Goal: Transaction & Acquisition: Purchase product/service

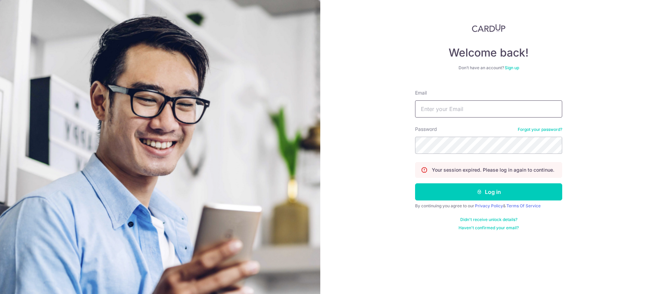
click at [440, 106] on input "Email" at bounding box center [488, 108] width 147 height 17
type input "qq2639135175@gmail.com"
click at [497, 201] on form "Email qq2639135175@gmail.com Password Forgot your password? Your session expire…" at bounding box center [488, 157] width 147 height 146
click at [495, 193] on button "Log in" at bounding box center [488, 191] width 147 height 17
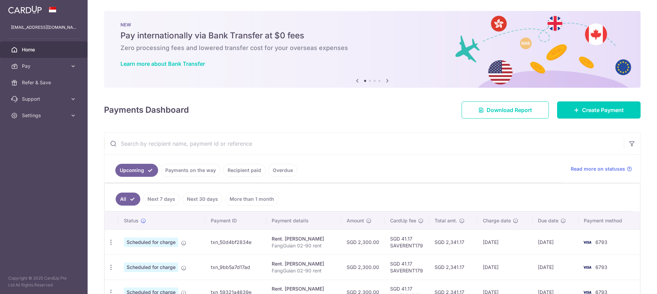
scroll to position [69, 0]
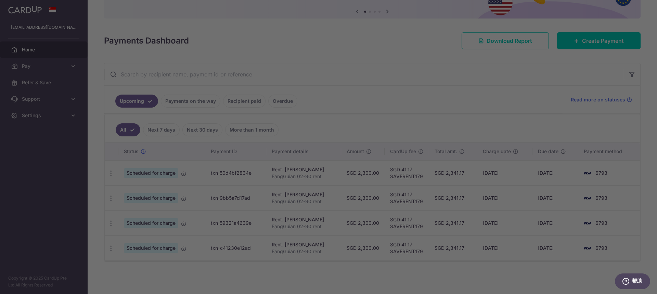
drag, startPoint x: 504, startPoint y: 255, endPoint x: 501, endPoint y: 244, distance: 12.0
click at [501, 244] on div at bounding box center [332, 148] width 664 height 297
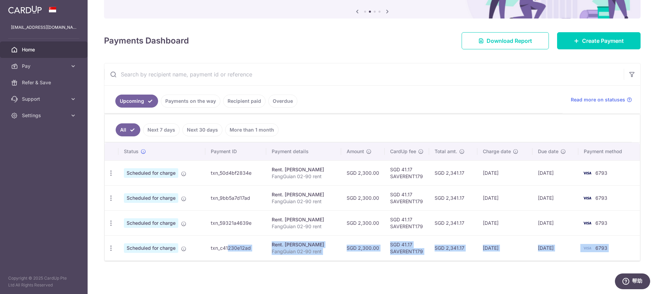
drag, startPoint x: 305, startPoint y: 252, endPoint x: 253, endPoint y: 250, distance: 51.7
click at [253, 247] on div "× Pause Schedule Pause all future payments in this series Pause just this one p…" at bounding box center [372, 147] width 569 height 294
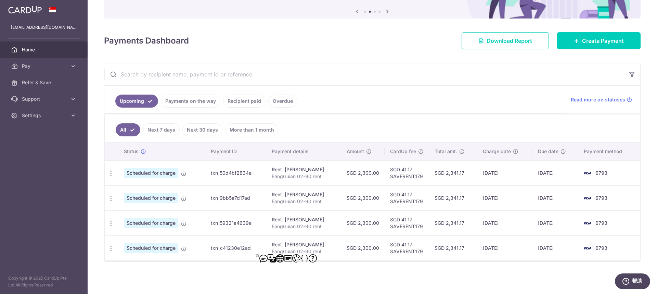
click at [189, 170] on td "Scheduled for charge" at bounding box center [161, 172] width 87 height 25
click at [109, 169] on icon "button" at bounding box center [110, 172] width 7 height 7
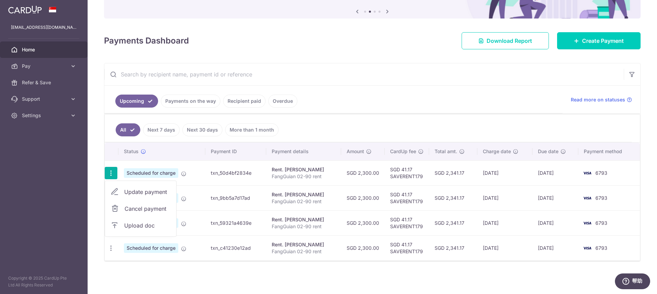
click at [143, 192] on span "Update payment" at bounding box center [147, 192] width 47 height 8
radio input "true"
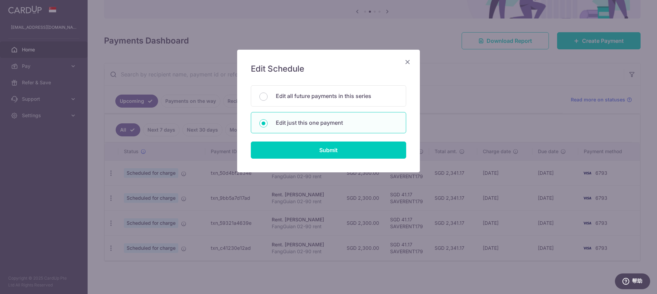
click at [405, 65] on icon "Close" at bounding box center [407, 61] width 8 height 9
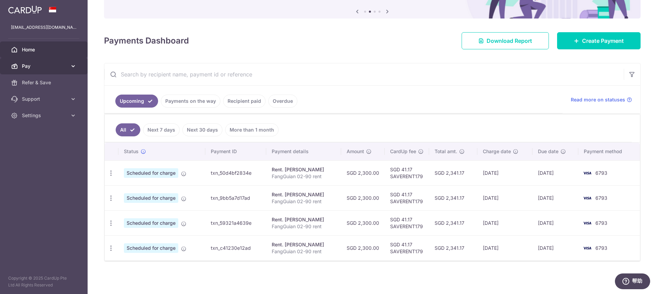
click at [39, 70] on link "Pay" at bounding box center [44, 66] width 88 height 16
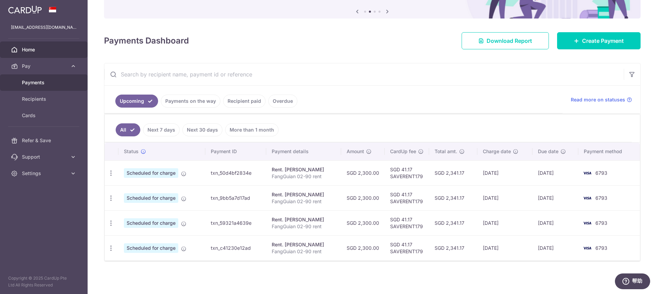
click at [50, 83] on span "Payments" at bounding box center [44, 82] width 45 height 7
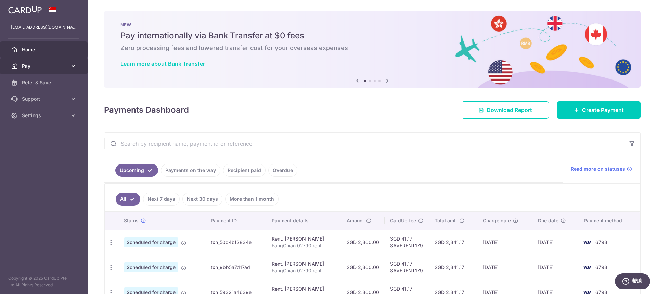
click at [54, 69] on span "Pay" at bounding box center [44, 66] width 45 height 7
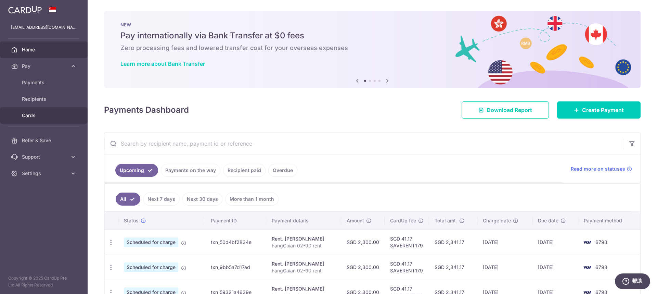
click at [41, 109] on link "Cards" at bounding box center [44, 115] width 88 height 16
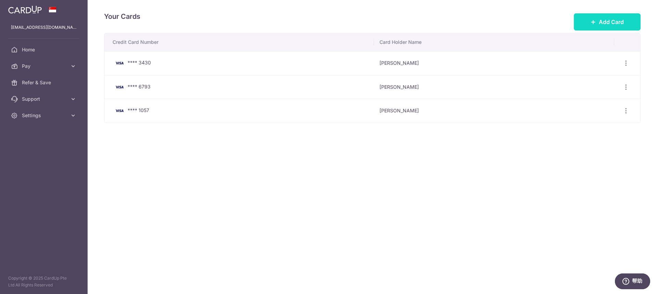
click at [580, 23] on button "Add Card" at bounding box center [607, 21] width 67 height 17
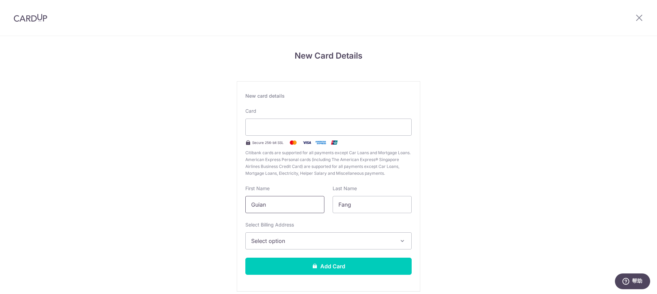
click at [272, 203] on input "Guian" at bounding box center [284, 204] width 79 height 17
click at [334, 117] on div "Card Secure 256-bit SSL Citibank cards are supported for all payments except Ca…" at bounding box center [328, 141] width 166 height 69
click at [305, 211] on input "Guian" at bounding box center [284, 204] width 79 height 17
drag, startPoint x: 267, startPoint y: 204, endPoint x: 235, endPoint y: 203, distance: 32.5
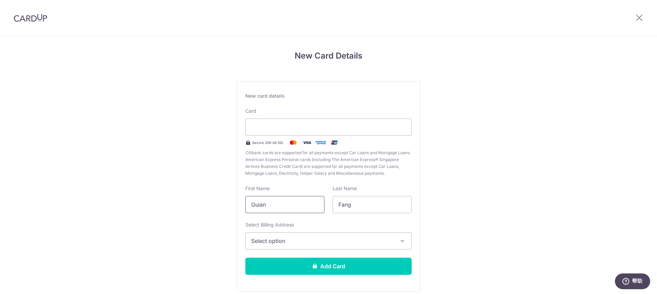
click at [235, 203] on div "New Card Details New card details Card Secure 256-bit SSL Citibank cards are su…" at bounding box center [328, 179] width 657 height 287
type input "Mengsha"
type input "Liu"
click at [369, 241] on span "Select option" at bounding box center [322, 240] width 142 height 8
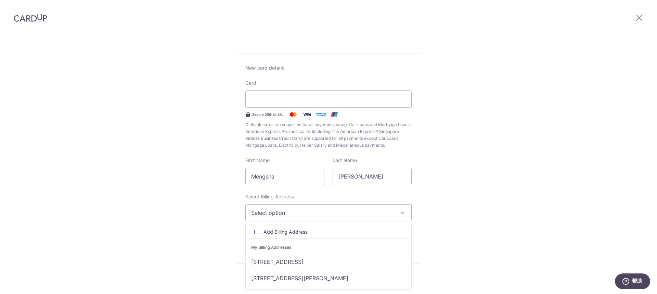
scroll to position [30, 0]
click at [295, 231] on span "Add Billing Address" at bounding box center [334, 230] width 142 height 7
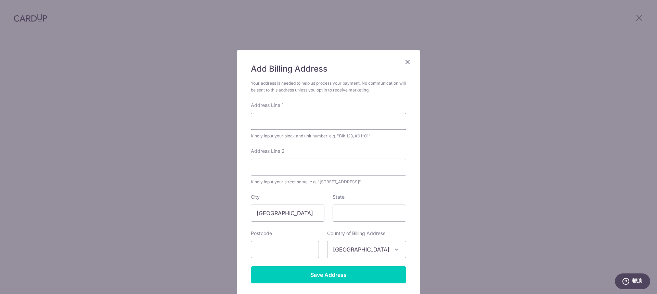
click at [316, 120] on input "Address Line 1" at bounding box center [328, 121] width 155 height 17
click at [274, 247] on input "text" at bounding box center [285, 249] width 68 height 17
type input "121466"
click at [295, 182] on div "Kindly input your street name. e.g. "Hougang Street 10"" at bounding box center [328, 181] width 155 height 7
click at [277, 115] on input "Address Line 1" at bounding box center [328, 121] width 155 height 17
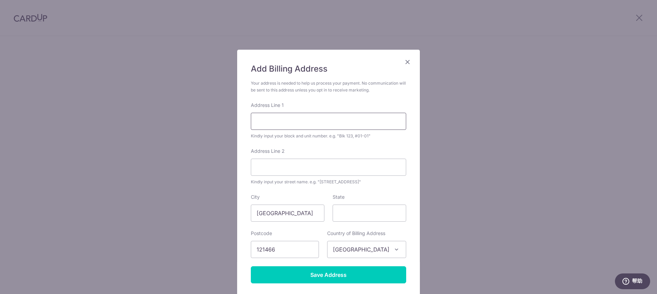
paste input "Blk 466A Clementi Ave 1 #02-90 Singapore 121466"
drag, startPoint x: 339, startPoint y: 121, endPoint x: 399, endPoint y: 124, distance: 59.9
click at [400, 124] on input "Blk 466A Clementi Ave 1 #02-90 Singapore 121466" at bounding box center [328, 121] width 155 height 17
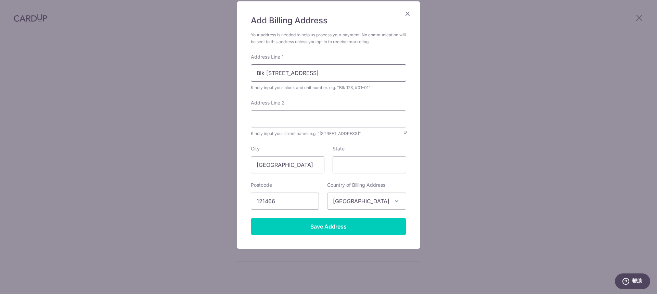
scroll to position [53, 0]
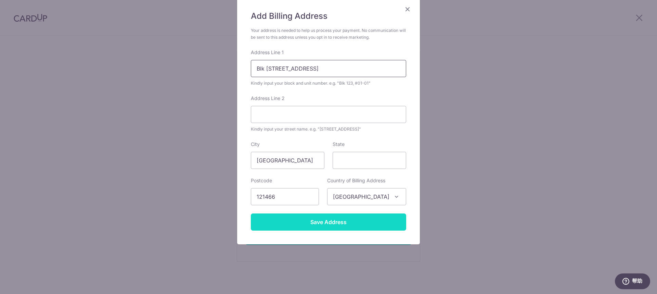
type input "Blk 466A Clementi Ave 1 #02-90"
click at [330, 223] on input "Save Address" at bounding box center [328, 221] width 155 height 17
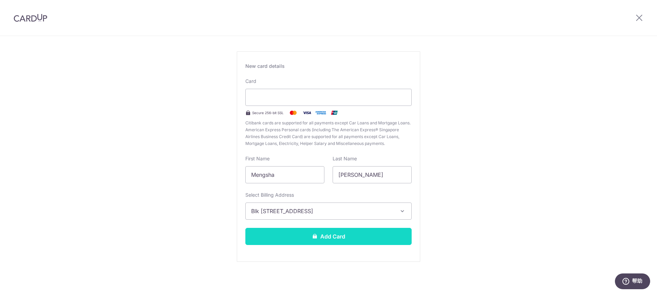
click at [345, 232] on button "Add Card" at bounding box center [328, 236] width 166 height 17
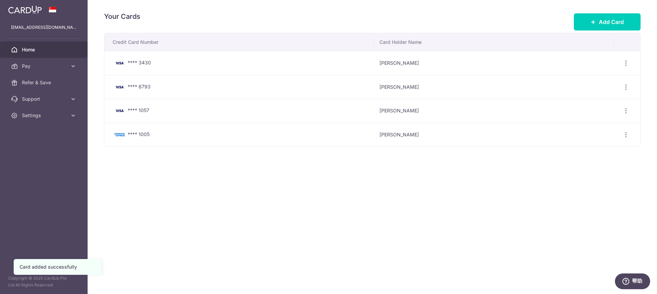
click at [49, 49] on span "Home" at bounding box center [44, 49] width 45 height 7
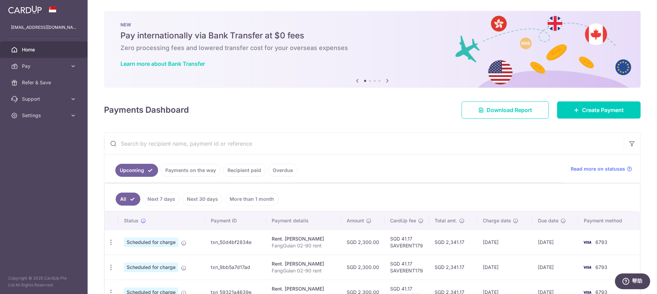
scroll to position [69, 0]
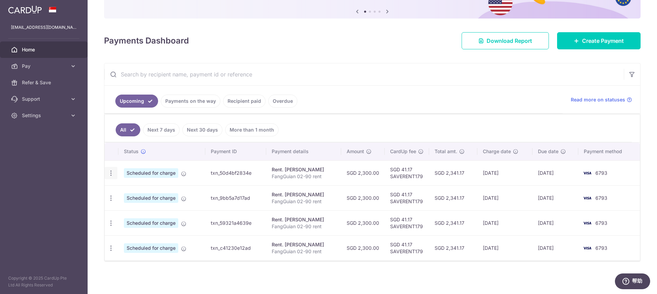
click at [113, 172] on icon "button" at bounding box center [110, 172] width 7 height 7
click at [157, 193] on span "Update payment" at bounding box center [147, 192] width 47 height 8
radio input "true"
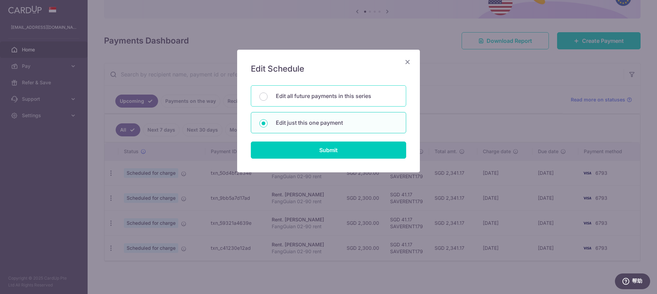
click at [321, 97] on p "Edit all future payments in this series" at bounding box center [337, 96] width 122 height 8
click at [268, 97] on input "Edit all future payments in this series" at bounding box center [263, 96] width 8 height 8
radio input "true"
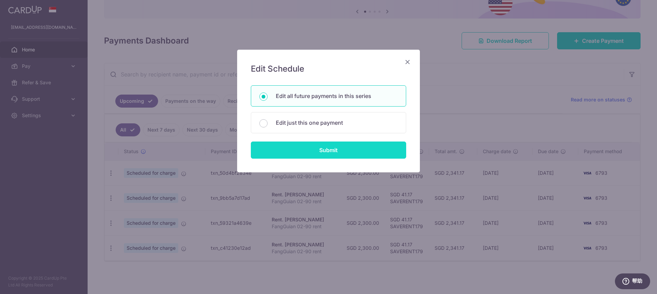
click at [340, 148] on input "Submit" at bounding box center [328, 149] width 155 height 17
radio input "true"
type input "2,300.00"
type input "FangGuian 02-90 rent"
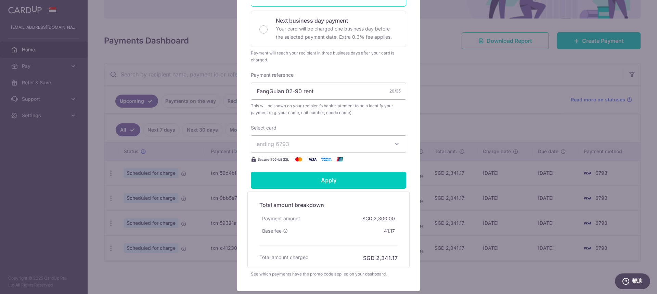
scroll to position [175, 0]
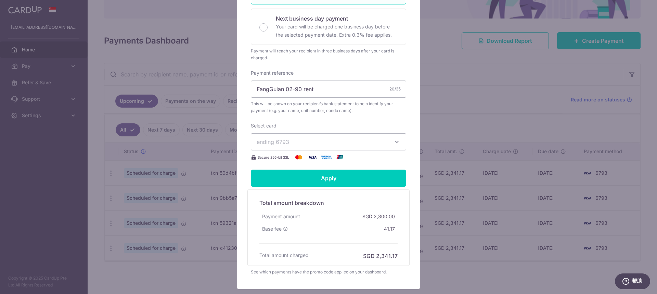
click at [322, 145] on span "ending 6793" at bounding box center [322, 142] width 131 height 8
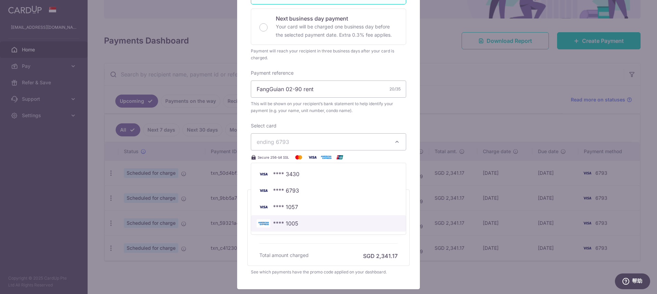
click at [296, 222] on span "**** 1005" at bounding box center [285, 223] width 25 height 8
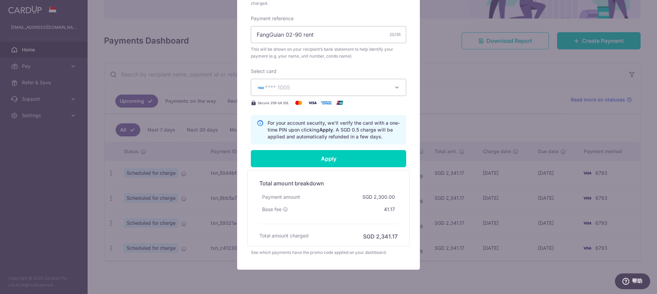
scroll to position [231, 0]
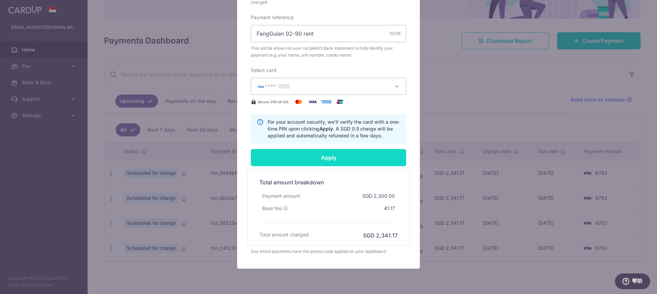
click at [331, 155] on input "Apply" at bounding box center [328, 157] width 155 height 17
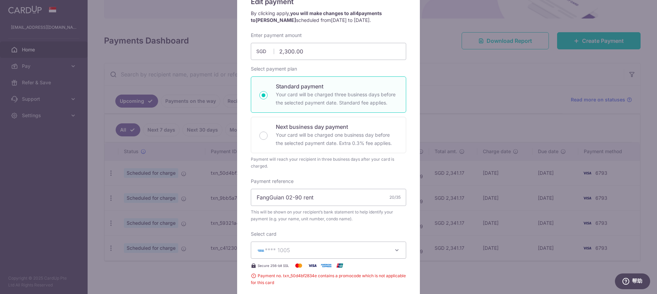
scroll to position [0, 0]
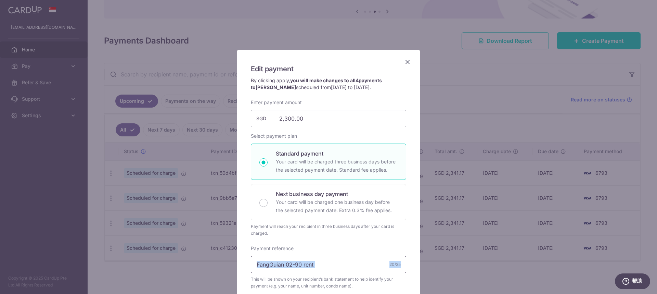
click at [332, 272] on div "Payment reference FangGuian 02-90 rent 20/35 This will be shown on your recipie…" at bounding box center [328, 267] width 155 height 44
click at [331, 268] on input "FangGuian 02-90 rent" at bounding box center [328, 264] width 155 height 17
click at [408, 64] on icon "Close" at bounding box center [407, 61] width 8 height 9
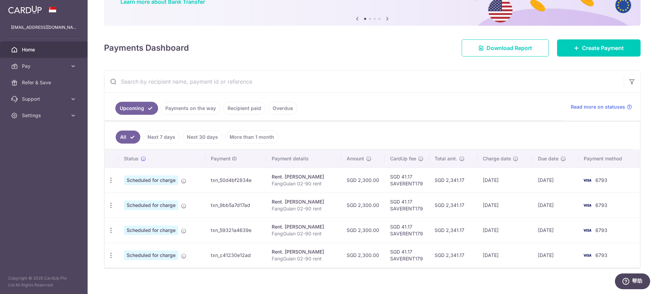
scroll to position [69, 0]
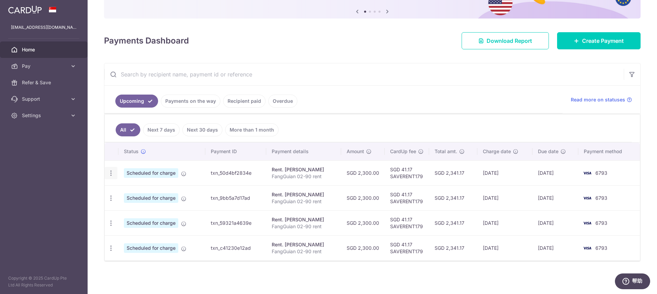
click at [112, 174] on icon "button" at bounding box center [110, 172] width 7 height 7
click at [145, 211] on span "Cancel payment" at bounding box center [148, 208] width 46 height 8
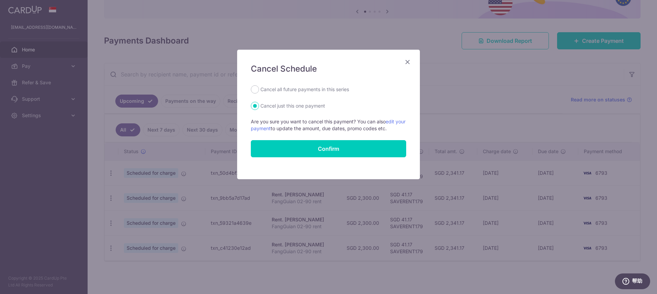
drag, startPoint x: 296, startPoint y: 82, endPoint x: 296, endPoint y: 86, distance: 3.4
click at [296, 83] on div "Cancel Schedule Cancel all future payments in this series Cancel just this one …" at bounding box center [328, 114] width 183 height 129
click at [297, 89] on label "Cancel all future payments in this series" at bounding box center [304, 89] width 89 height 8
click at [259, 89] on input "Cancel all future payments in this series" at bounding box center [255, 89] width 8 height 8
radio input "true"
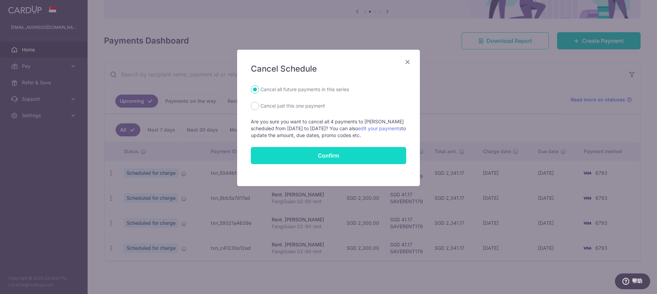
click at [335, 153] on button "Confirm" at bounding box center [328, 155] width 155 height 17
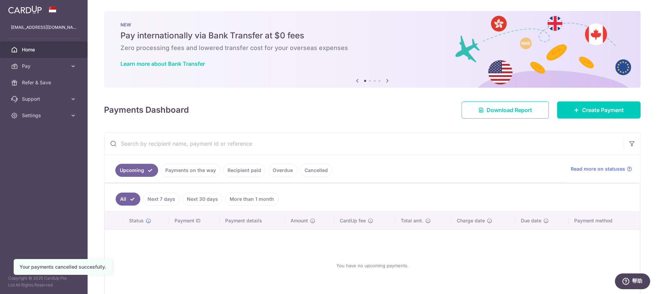
scroll to position [41, 0]
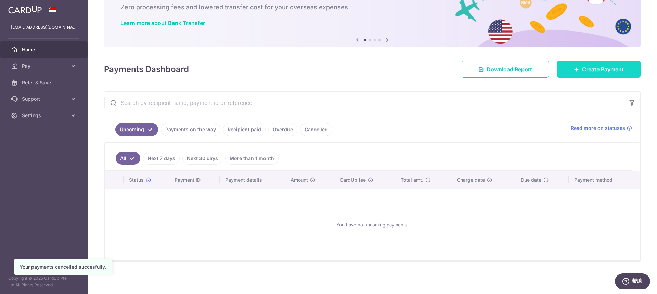
click at [593, 75] on link "Create Payment" at bounding box center [598, 69] width 83 height 17
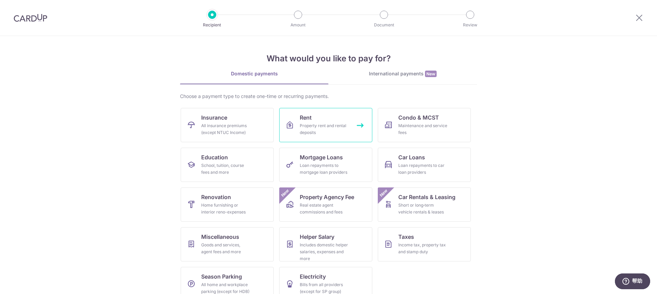
click at [334, 121] on link "Rent Property rent and rental deposits" at bounding box center [325, 125] width 93 height 34
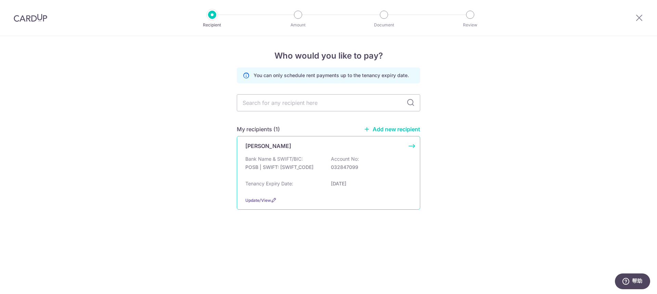
click at [320, 152] on div "[PERSON_NAME] Bank Name & SWIFT/BIC: POSB | SWIFT: [SWIFT_CODE] Account No: 032…" at bounding box center [328, 173] width 183 height 74
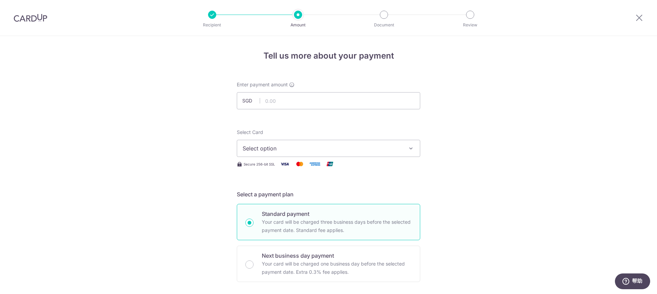
click at [328, 150] on span "Select option" at bounding box center [322, 148] width 159 height 8
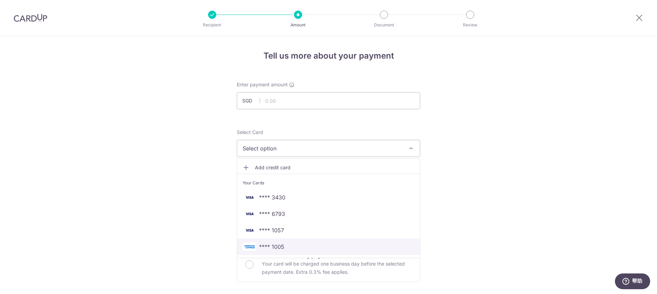
drag, startPoint x: 297, startPoint y: 246, endPoint x: 318, endPoint y: 230, distance: 26.4
click at [297, 246] on span "**** 1005" at bounding box center [329, 246] width 172 height 8
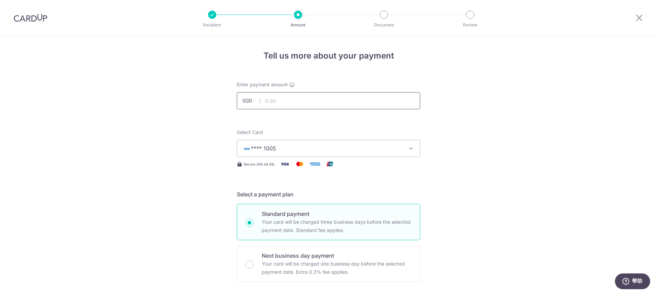
click at [315, 99] on input "text" at bounding box center [328, 100] width 183 height 17
type input "2,300.00"
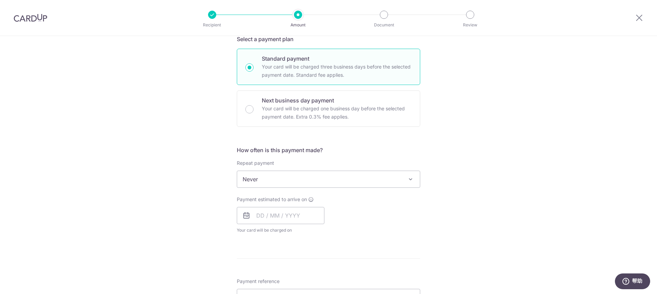
scroll to position [175, 0]
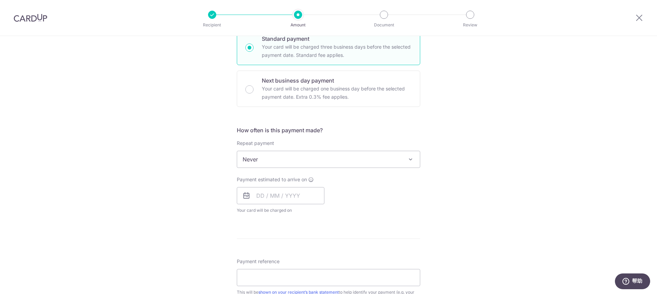
click at [348, 162] on span "Never" at bounding box center [328, 159] width 183 height 16
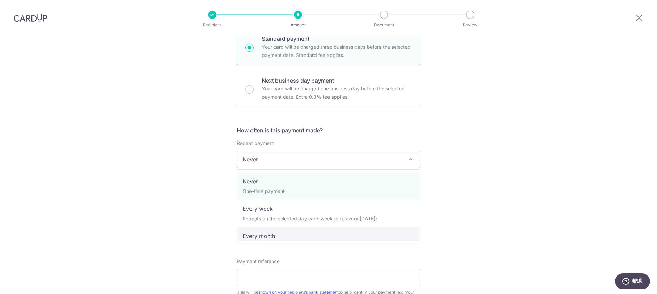
select select "3"
type input "05/07/2027"
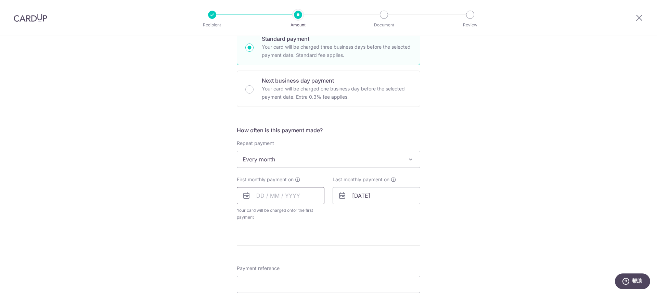
click at [292, 196] on input "text" at bounding box center [281, 195] width 88 height 17
click at [334, 212] on link "Next" at bounding box center [334, 214] width 8 height 8
click at [332, 244] on link "1" at bounding box center [332, 244] width 11 height 11
type input "[DATE]"
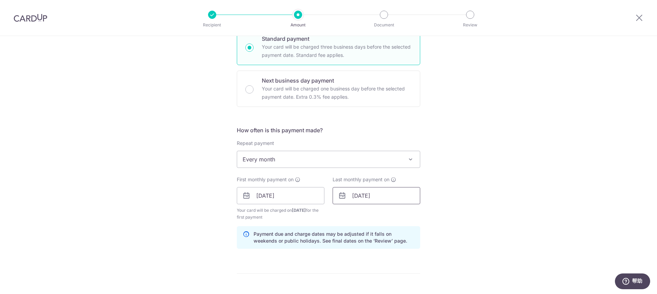
click at [388, 193] on input "05/07/2027" at bounding box center [377, 195] width 88 height 17
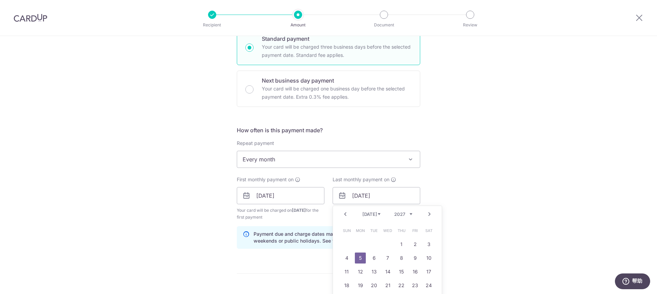
click at [429, 213] on link "Next" at bounding box center [429, 214] width 8 height 8
click at [397, 211] on select "2025 2026 2027 2028 2029 2030 2031 2032 2033 2034 2035" at bounding box center [403, 213] width 18 height 5
click at [373, 215] on select "Jan Feb Mar Apr May Jun Jul Aug Sep Oct Nov Dec" at bounding box center [371, 213] width 18 height 5
click at [401, 243] on link "1" at bounding box center [401, 244] width 11 height 11
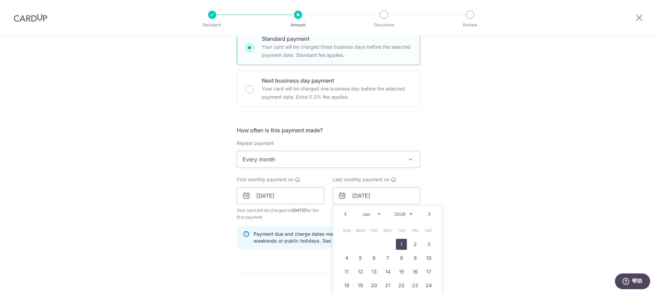
type input "[DATE]"
click at [458, 171] on div "Tell us more about your payment Enter payment amount SGD 2,300.00 2300.00 Selec…" at bounding box center [328, 188] width 657 height 654
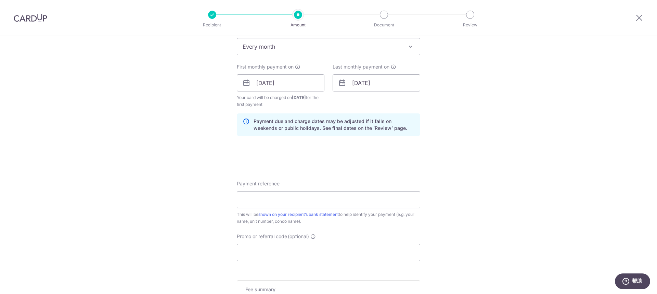
scroll to position [293, 0]
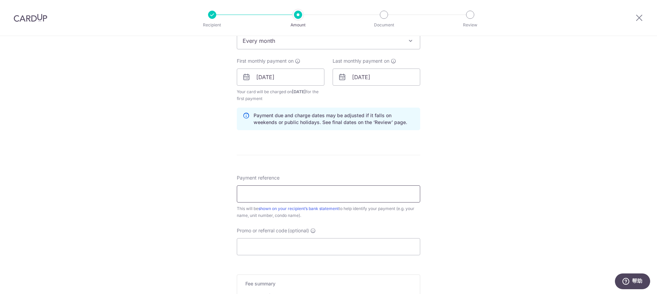
click at [311, 192] on input "Payment reference" at bounding box center [328, 193] width 183 height 17
paste input "FangGuian 02-90 rent"
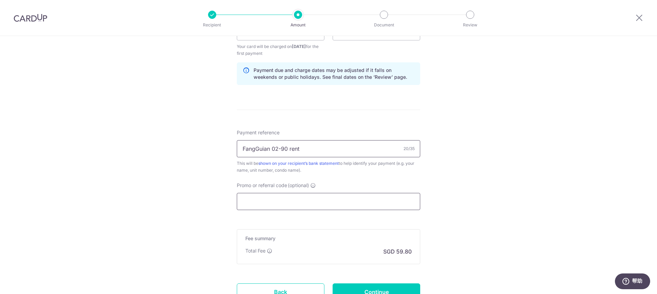
scroll to position [349, 0]
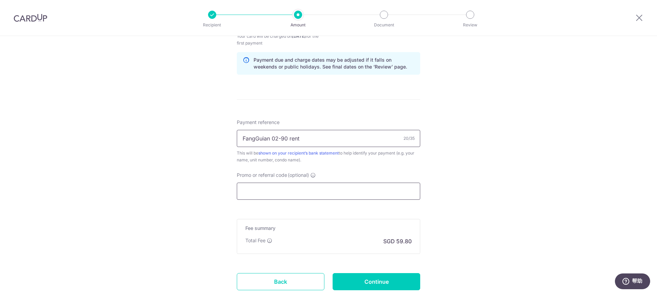
type input "FangGuian 02-90 rent"
click at [311, 187] on input "Promo or referral code (optional)" at bounding box center [328, 190] width 183 height 17
paste input "25AMEX21"
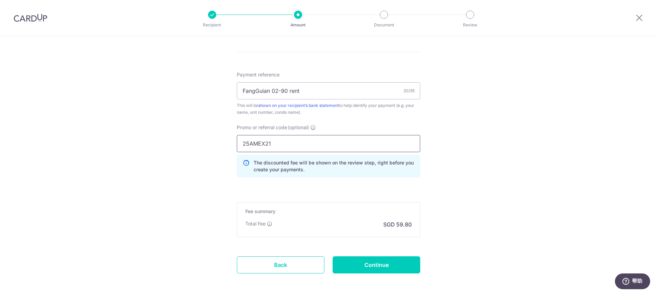
scroll to position [427, 0]
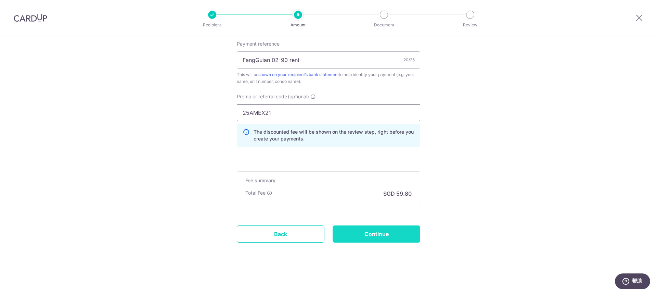
type input "25AMEX21"
click at [386, 231] on input "Continue" at bounding box center [377, 233] width 88 height 17
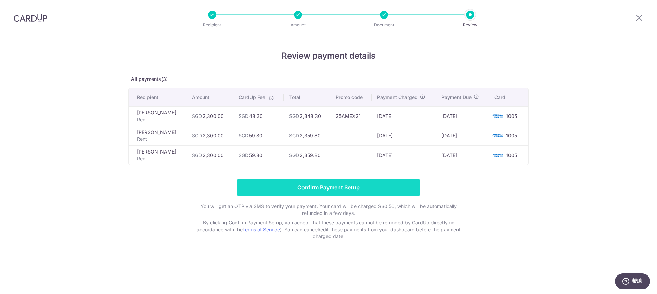
click at [350, 189] on input "Confirm Payment Setup" at bounding box center [328, 187] width 183 height 17
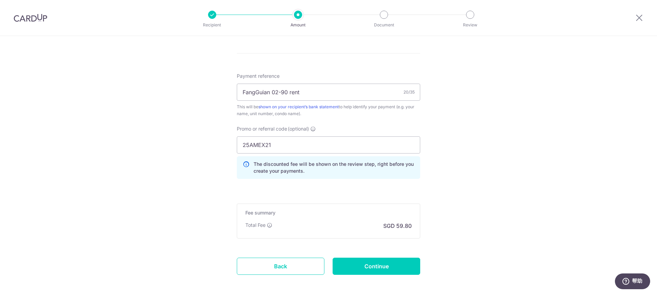
scroll to position [420, 0]
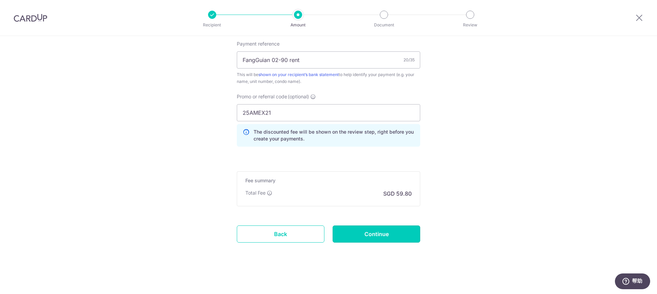
click at [385, 231] on input "Continue" at bounding box center [377, 233] width 88 height 17
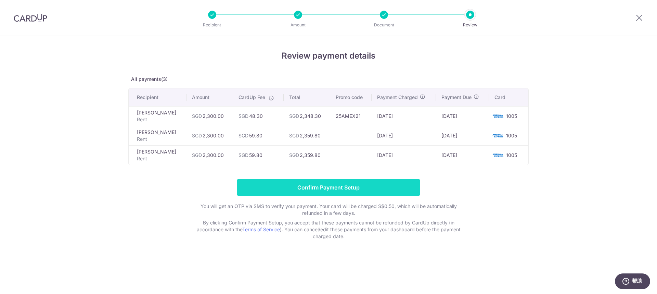
click at [357, 185] on input "Confirm Payment Setup" at bounding box center [328, 187] width 183 height 17
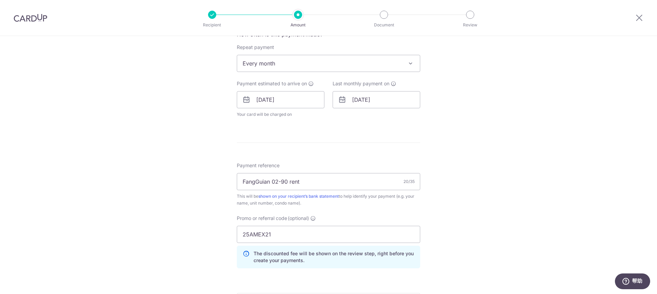
scroll to position [420, 0]
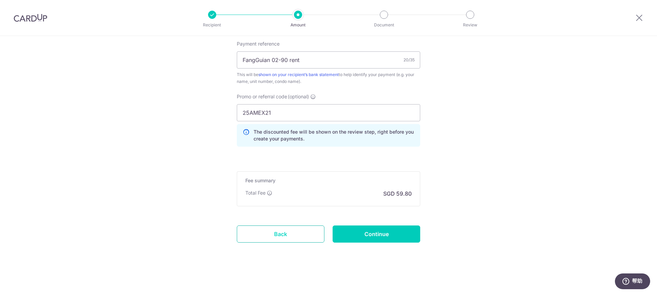
click at [290, 230] on link "Back" at bounding box center [281, 233] width 88 height 17
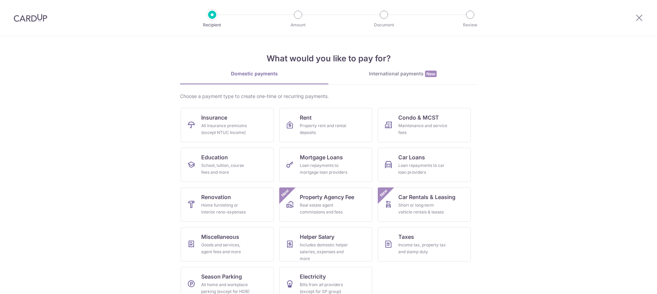
click at [36, 12] on div at bounding box center [30, 18] width 61 height 36
click at [36, 16] on img at bounding box center [31, 18] width 34 height 8
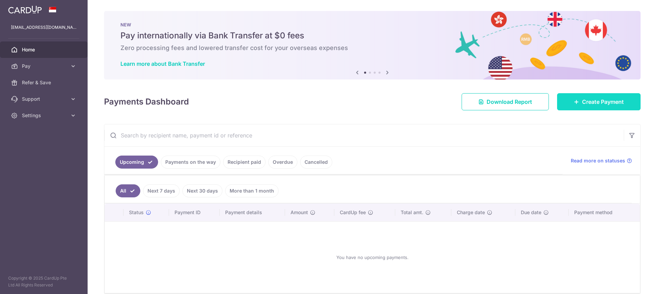
click at [579, 102] on link "Create Payment" at bounding box center [598, 101] width 83 height 17
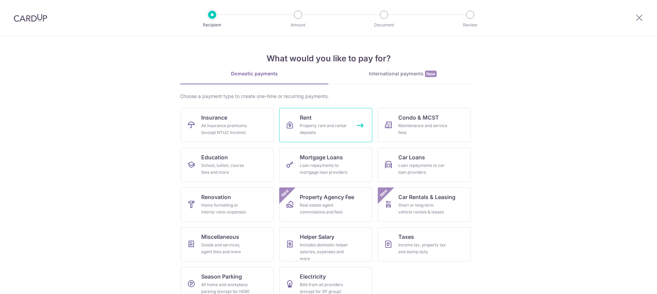
click at [306, 127] on div "Property rent and rental deposits" at bounding box center [324, 129] width 49 height 14
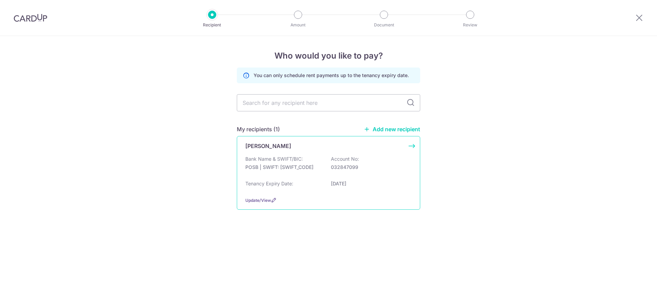
click at [309, 147] on div "Wu Chunping" at bounding box center [324, 146] width 158 height 8
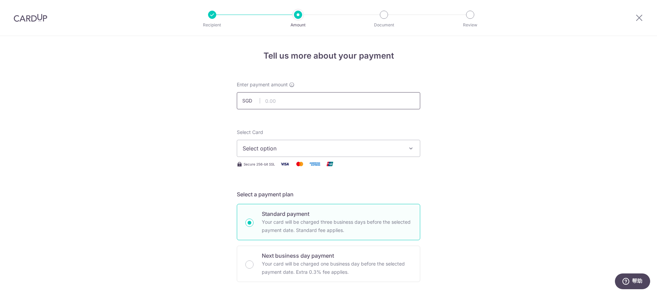
click at [291, 99] on input "text" at bounding box center [328, 100] width 183 height 17
type input "2,300.00"
click at [299, 148] on span "Select option" at bounding box center [322, 148] width 159 height 8
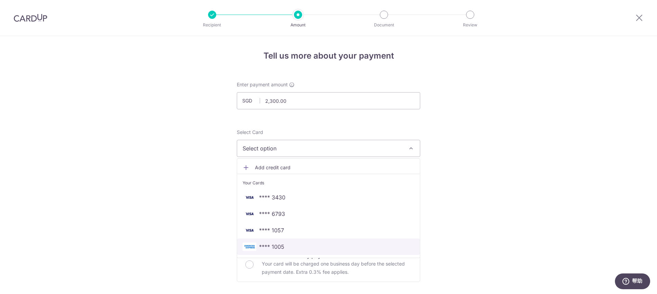
click at [276, 242] on span "**** 1005" at bounding box center [271, 246] width 25 height 8
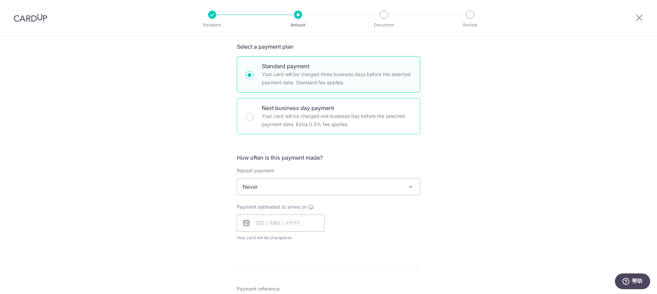
scroll to position [148, 0]
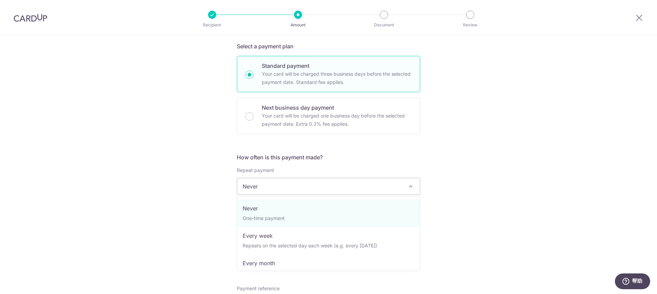
click at [300, 183] on span "Never" at bounding box center [328, 186] width 183 height 16
select select "3"
type input "05/07/2027"
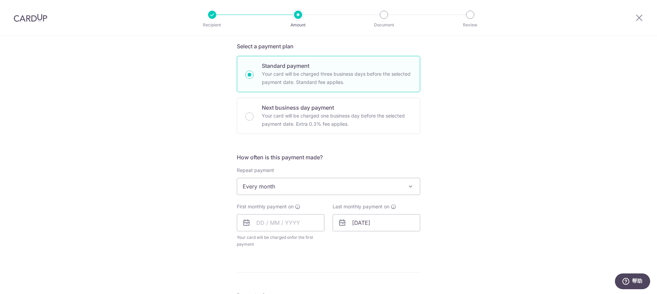
click at [281, 211] on div "First monthly payment on Your card will be charged on for the first payment * I…" at bounding box center [281, 225] width 88 height 44
click at [280, 216] on input "text" at bounding box center [281, 222] width 88 height 17
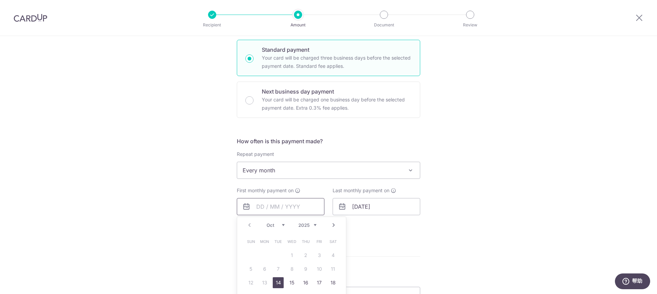
scroll to position [178, 0]
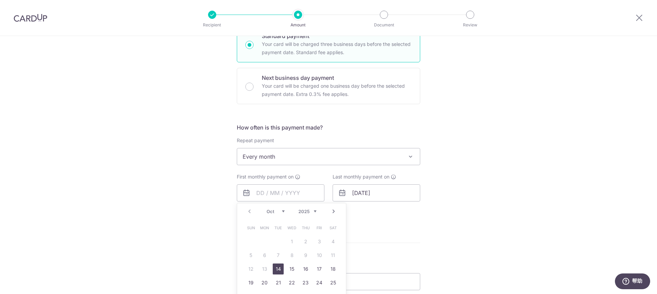
click at [331, 210] on link "Next" at bounding box center [334, 211] width 8 height 8
click at [331, 237] on link "1" at bounding box center [332, 241] width 11 height 11
type input "[DATE]"
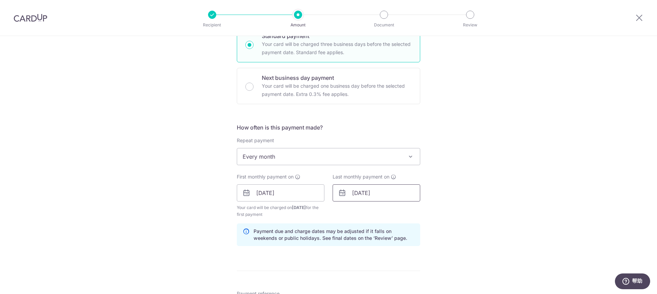
click at [368, 191] on input "05/07/2027" at bounding box center [377, 192] width 88 height 17
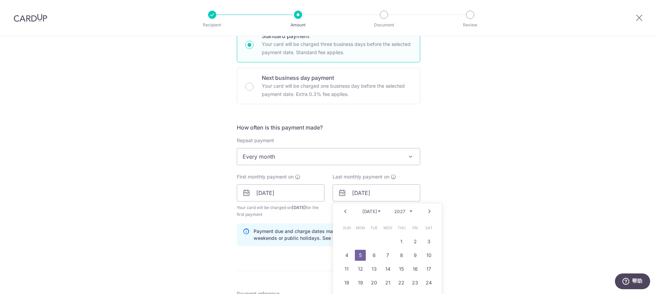
click at [412, 213] on div "Prev Next Jan Feb Mar Apr May Jun Jul Aug Sep Oct Nov Dec 2025 2026 2027 2028 2…" at bounding box center [387, 211] width 109 height 16
click at [403, 211] on select "2025 2026 2027 2028 2029 2030 2031 2032 2033 2034 2035" at bounding box center [403, 210] width 18 height 5
click at [360, 211] on div "Prev Next Jan Feb Mar Apr May Jun Jul Aug Sep Oct Nov Dec 2025 2026 2027 2028 2…" at bounding box center [387, 211] width 109 height 16
click at [366, 211] on select "Jan Feb Mar Apr May Jun Jul Aug Sep Oct Nov Dec" at bounding box center [371, 210] width 18 height 5
click at [401, 240] on link "1" at bounding box center [401, 241] width 11 height 11
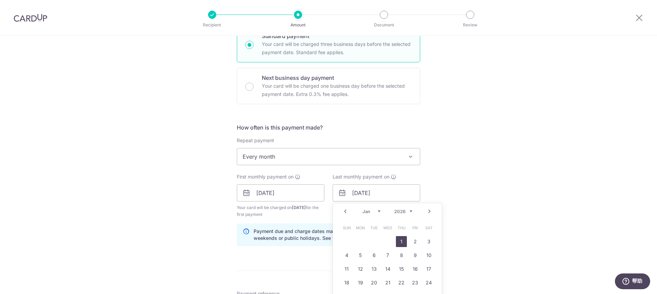
type input "[DATE]"
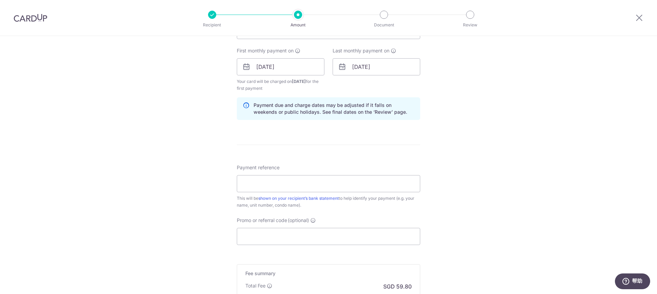
scroll to position [306, 0]
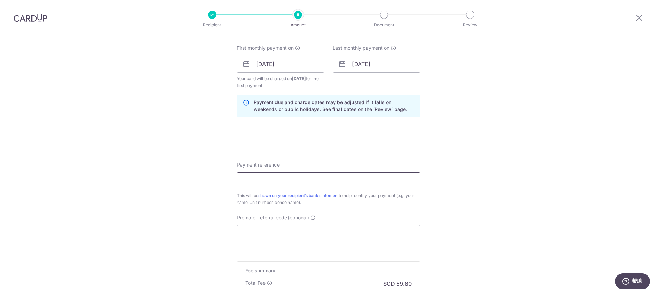
click at [272, 178] on input "Payment reference" at bounding box center [328, 180] width 183 height 17
paste input "FangGuian 02-90 rent"
type input "FangGuian 02-90 rent"
click at [271, 235] on input "Promo or referral code (optional)" at bounding box center [328, 233] width 183 height 17
paste input "25AMEX21"
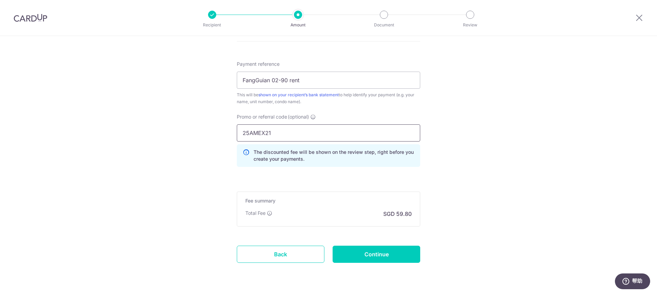
scroll to position [425, 0]
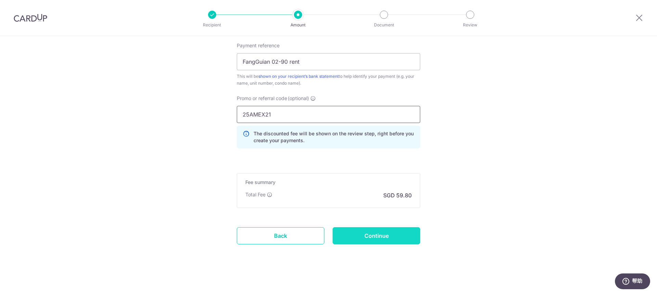
type input "25AMEX21"
click at [370, 231] on input "Continue" at bounding box center [377, 235] width 88 height 17
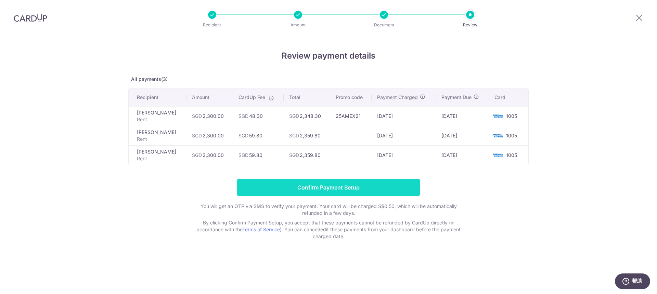
click at [361, 184] on input "Confirm Payment Setup" at bounding box center [328, 187] width 183 height 17
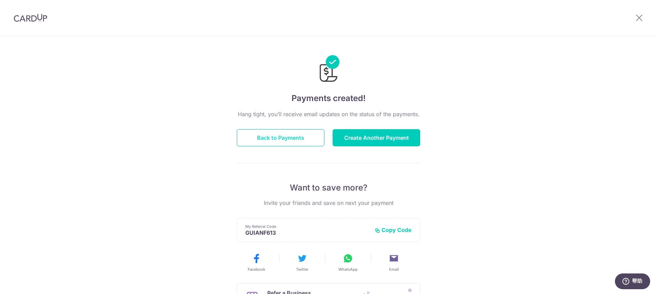
click at [293, 136] on button "Back to Payments" at bounding box center [281, 137] width 88 height 17
